Goal: Check status: Check status

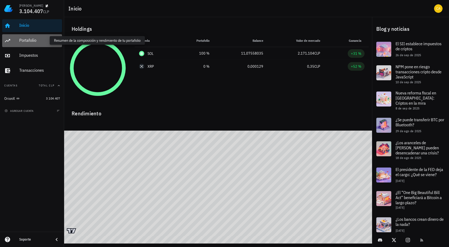
click at [47, 39] on div "Portafolio" at bounding box center [39, 40] width 41 height 5
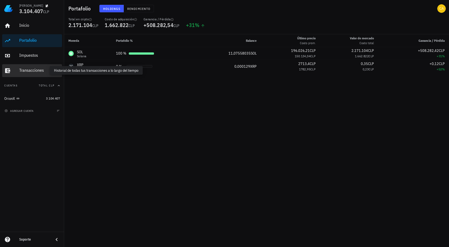
click at [49, 71] on div "Transacciones" at bounding box center [39, 70] width 41 height 5
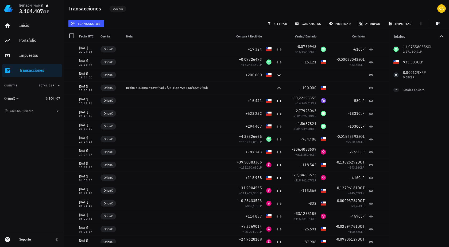
click at [117, 8] on span "275 txs" at bounding box center [118, 9] width 10 height 6
click at [44, 52] on div "Impuestos" at bounding box center [39, 55] width 41 height 12
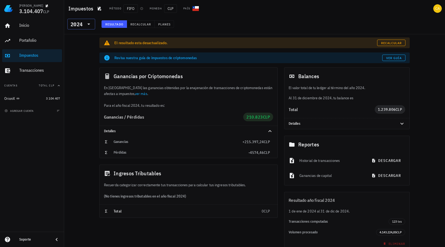
click at [86, 23] on icon at bounding box center [89, 24] width 6 height 6
click at [78, 36] on div "2025" at bounding box center [81, 38] width 19 height 4
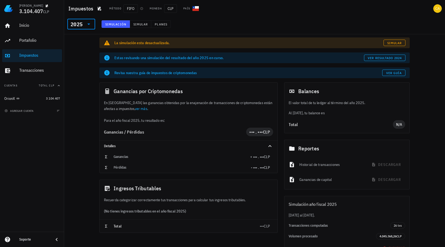
click at [78, 24] on div "2025" at bounding box center [77, 24] width 12 height 5
click at [78, 47] on div "2024" at bounding box center [81, 49] width 19 height 4
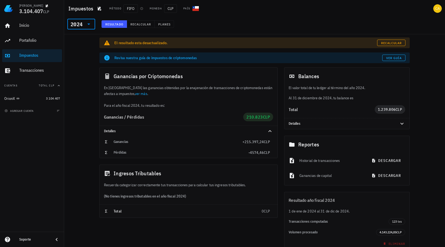
click at [76, 24] on div "2024" at bounding box center [77, 24] width 12 height 5
click at [83, 37] on div "2025" at bounding box center [81, 38] width 19 height 4
